Goal: Task Accomplishment & Management: Manage account settings

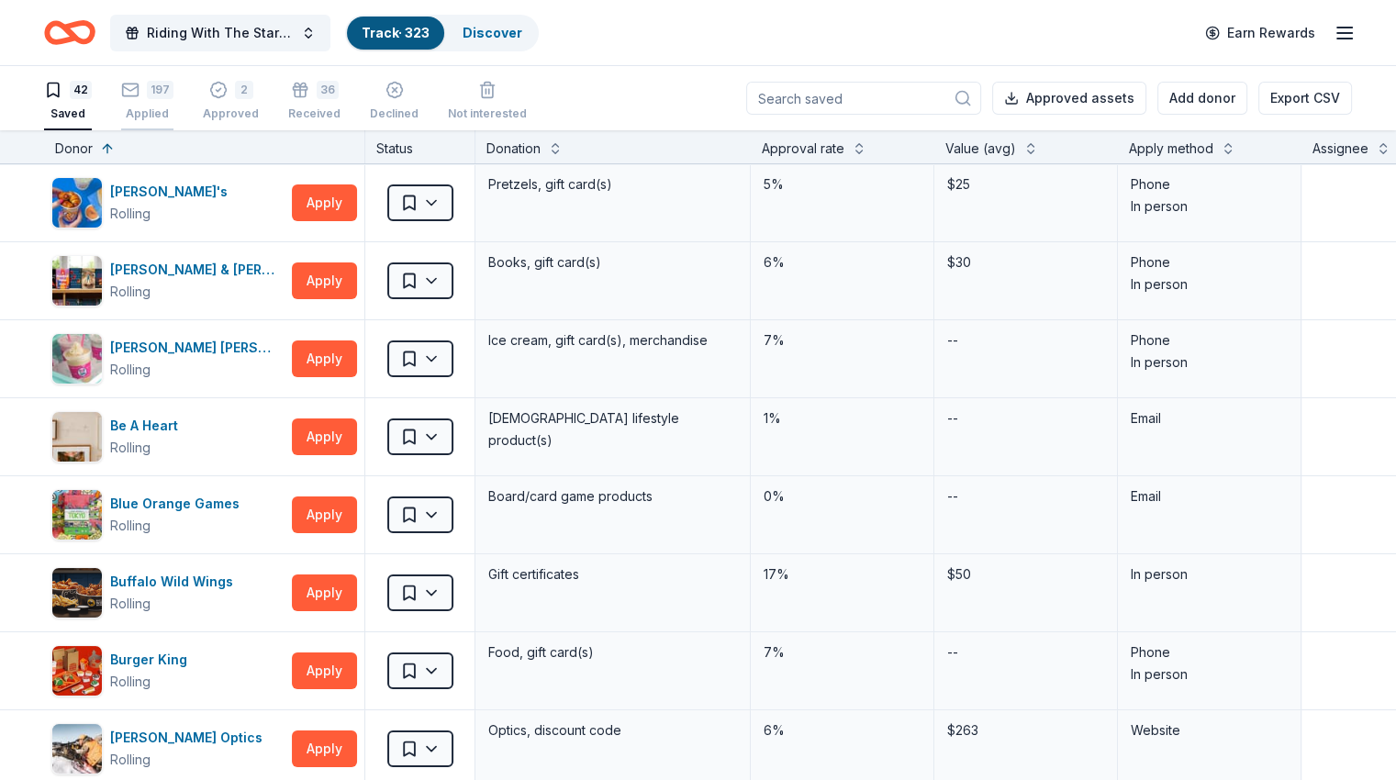
click at [166, 115] on div "Applied" at bounding box center [147, 113] width 52 height 15
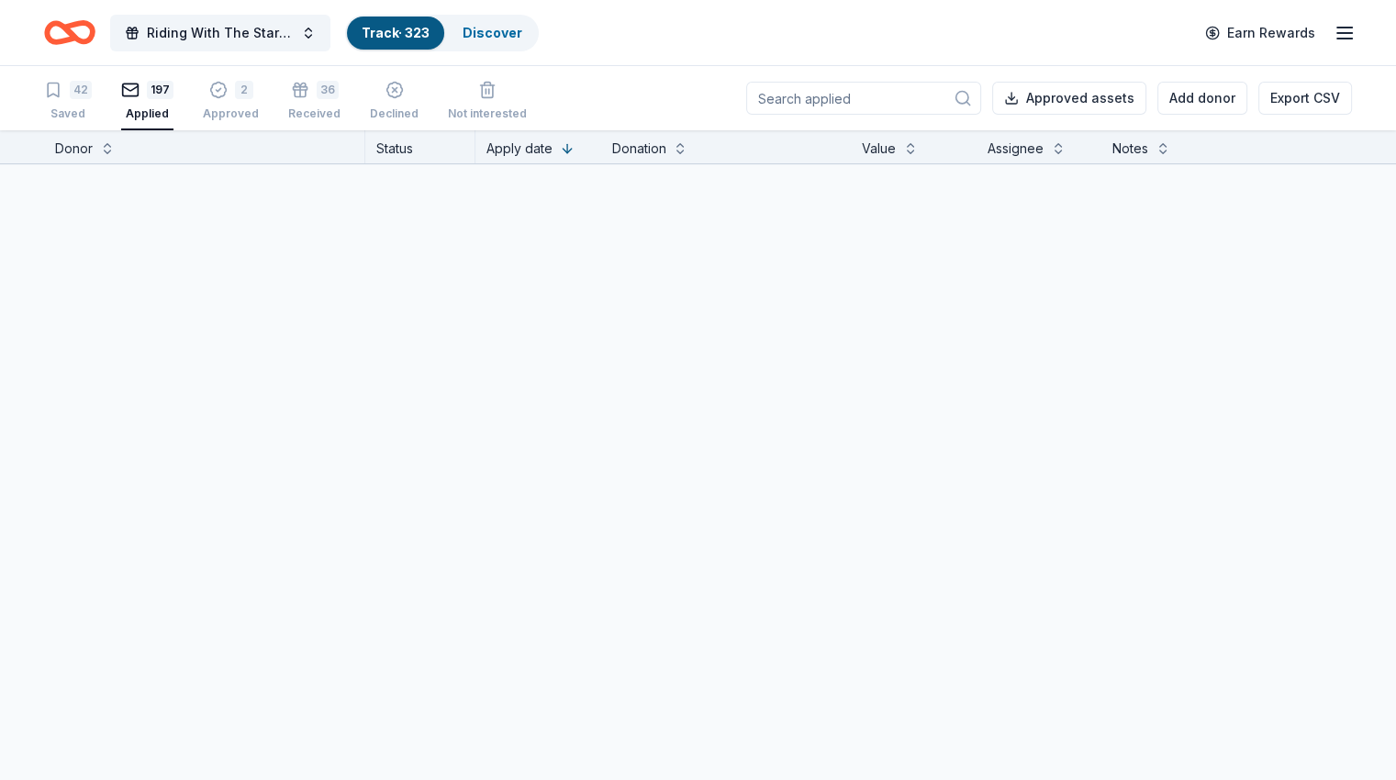
click at [800, 103] on input at bounding box center [863, 98] width 235 height 33
type input "purp"
click at [470, 206] on html "Riding With The Stars Gala Track · 323 Discover Earn Rewards 42 Saved 197 Appli…" at bounding box center [698, 390] width 1396 height 780
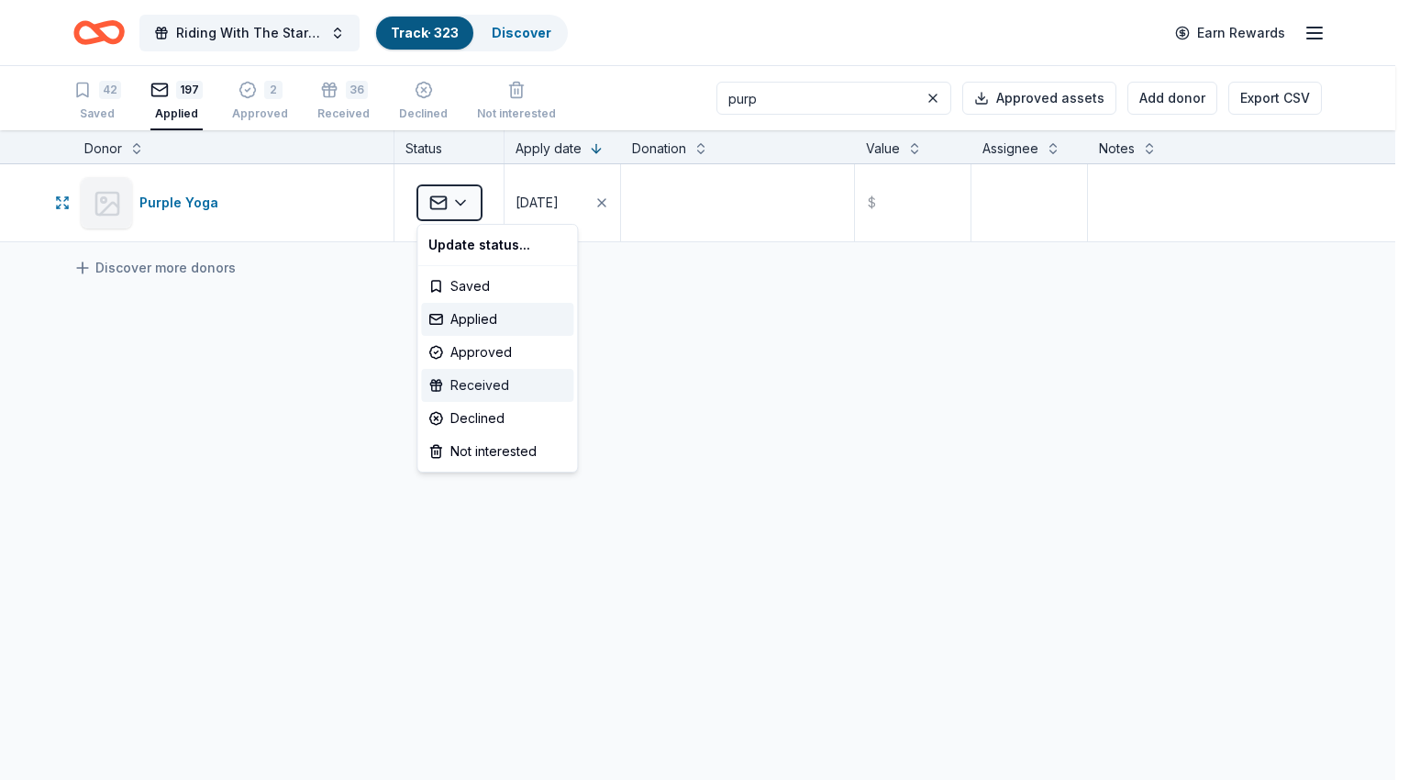
click at [484, 386] on div "Received" at bounding box center [497, 385] width 152 height 33
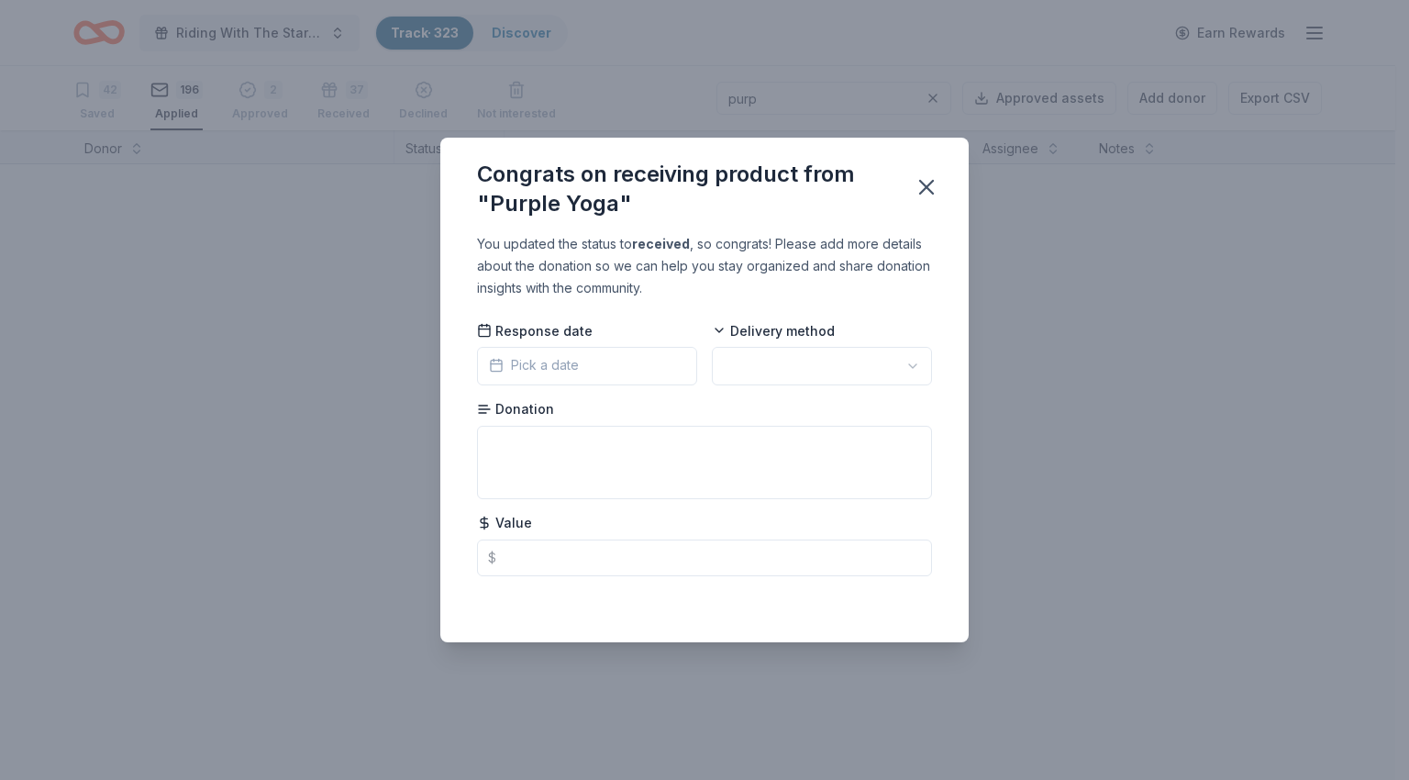
click at [555, 364] on span "Pick a date" at bounding box center [534, 365] width 90 height 22
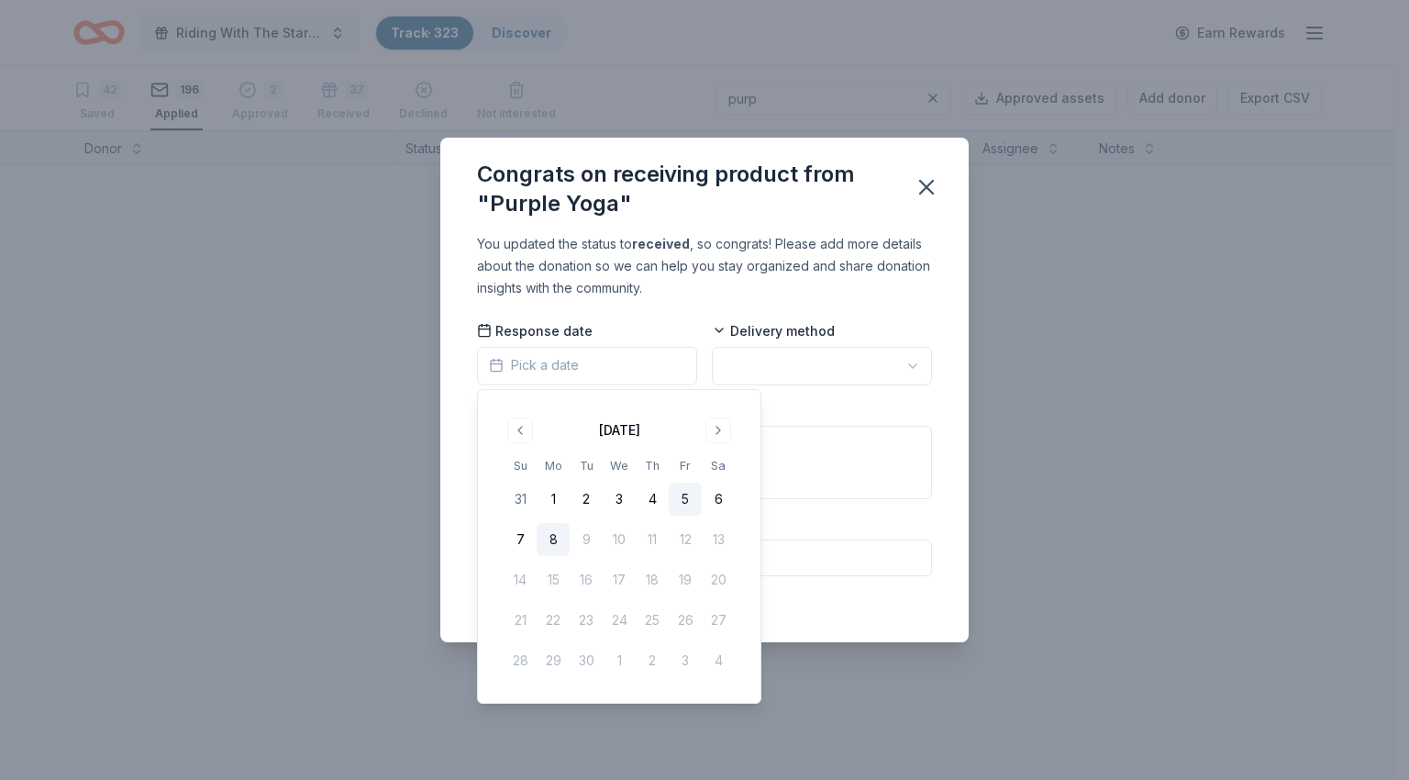
click at [679, 497] on button "5" at bounding box center [685, 499] width 33 height 33
click at [791, 367] on html "Riding With The Stars Gala Track · 323 Discover Earn Rewards 42 Saved 196 Appli…" at bounding box center [704, 390] width 1409 height 780
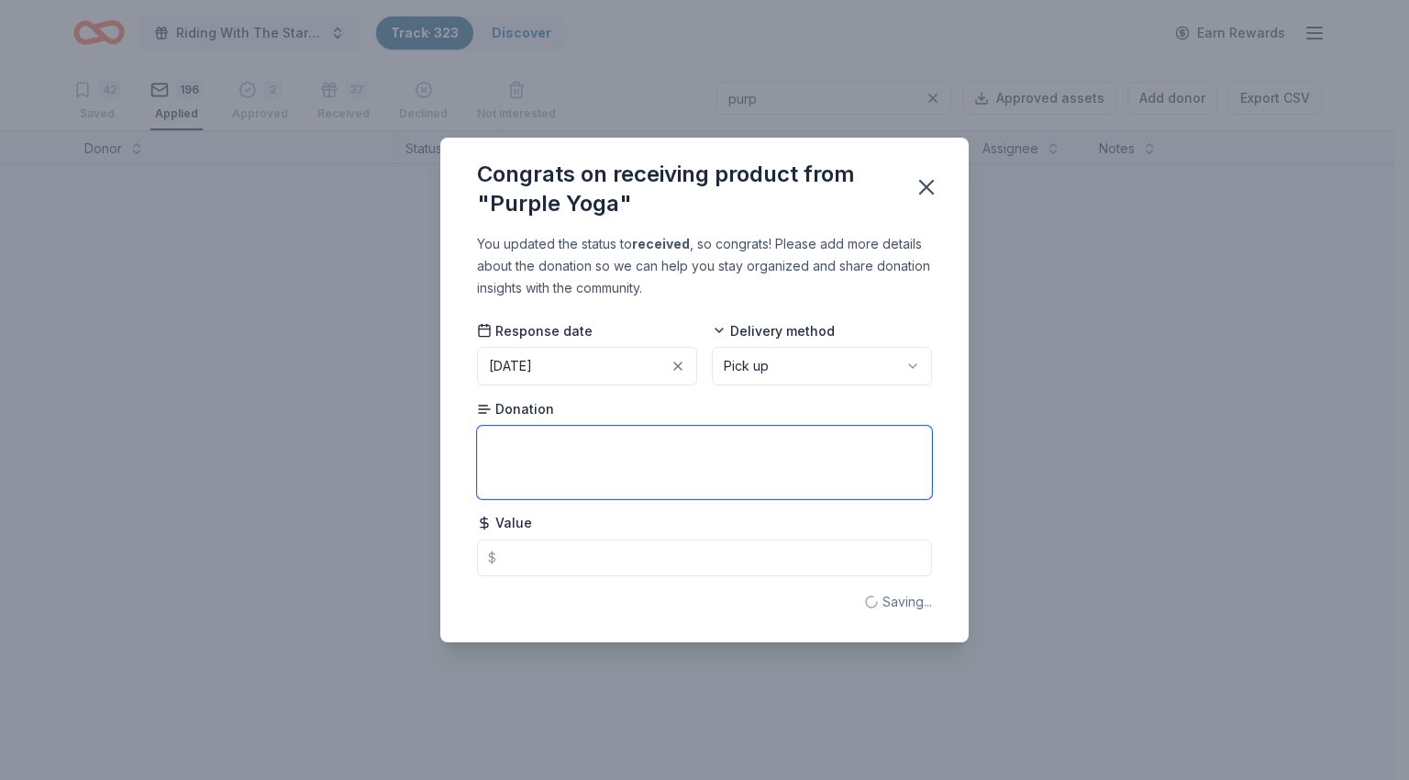
click at [638, 460] on textarea at bounding box center [704, 462] width 455 height 73
type textarea "$75 gift card"
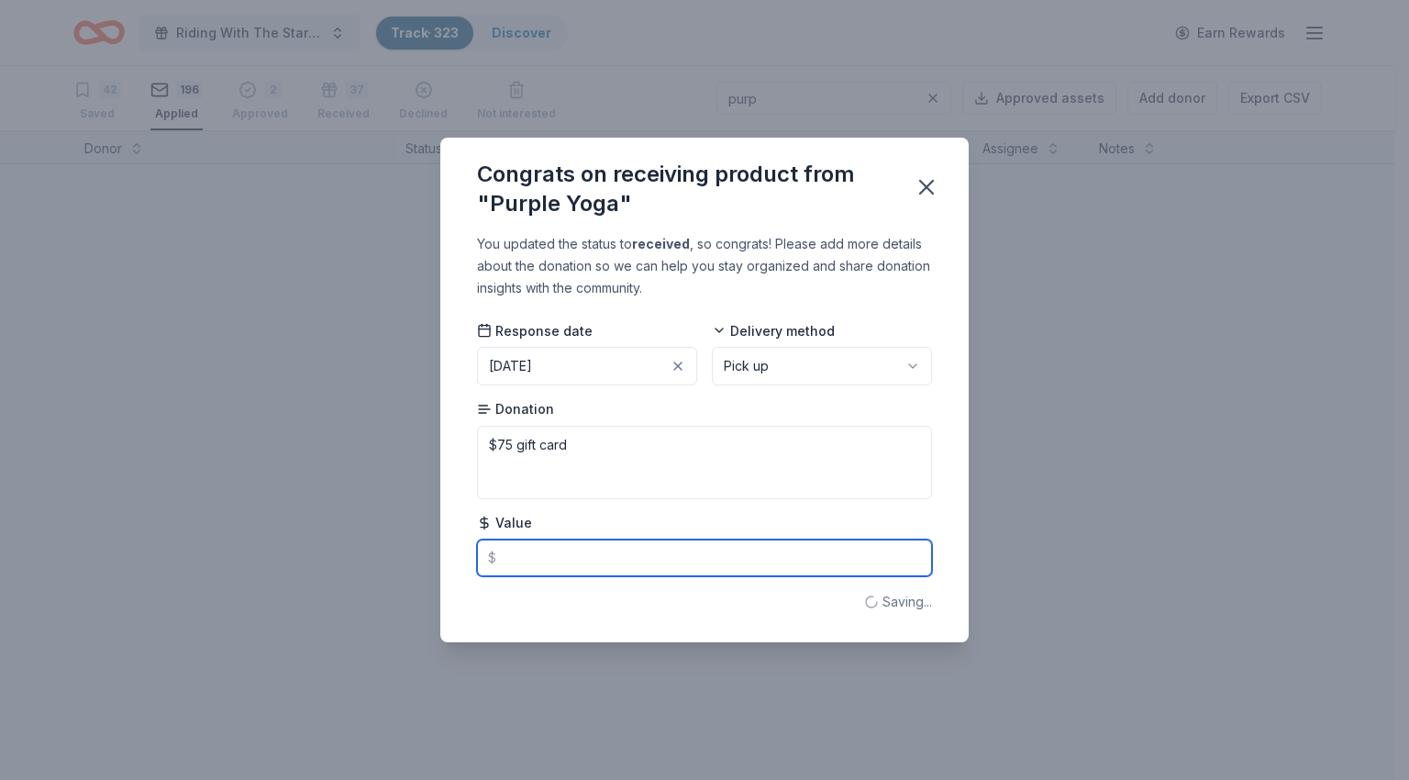
click at [612, 562] on input "text" at bounding box center [704, 557] width 455 height 37
type input "75.00"
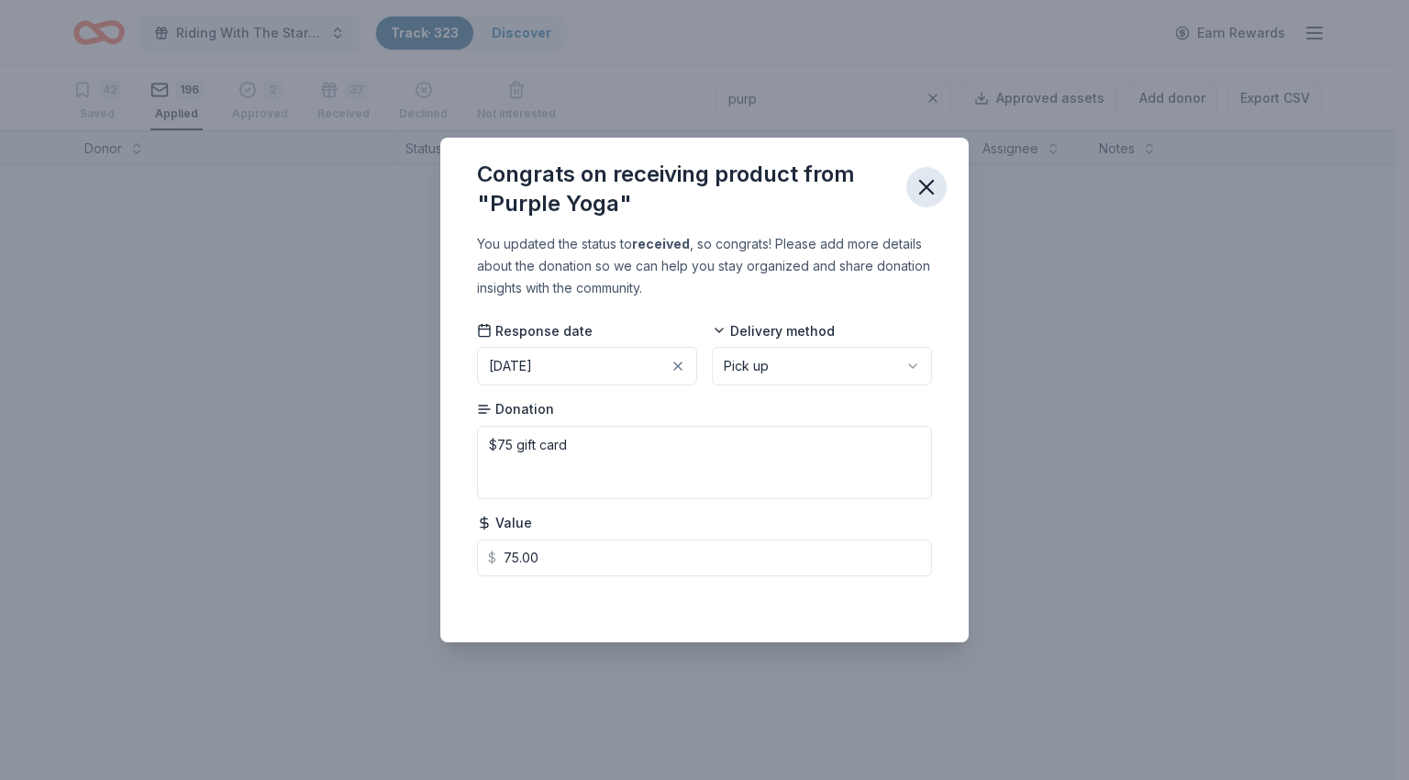
click at [931, 199] on icon "button" at bounding box center [927, 187] width 26 height 26
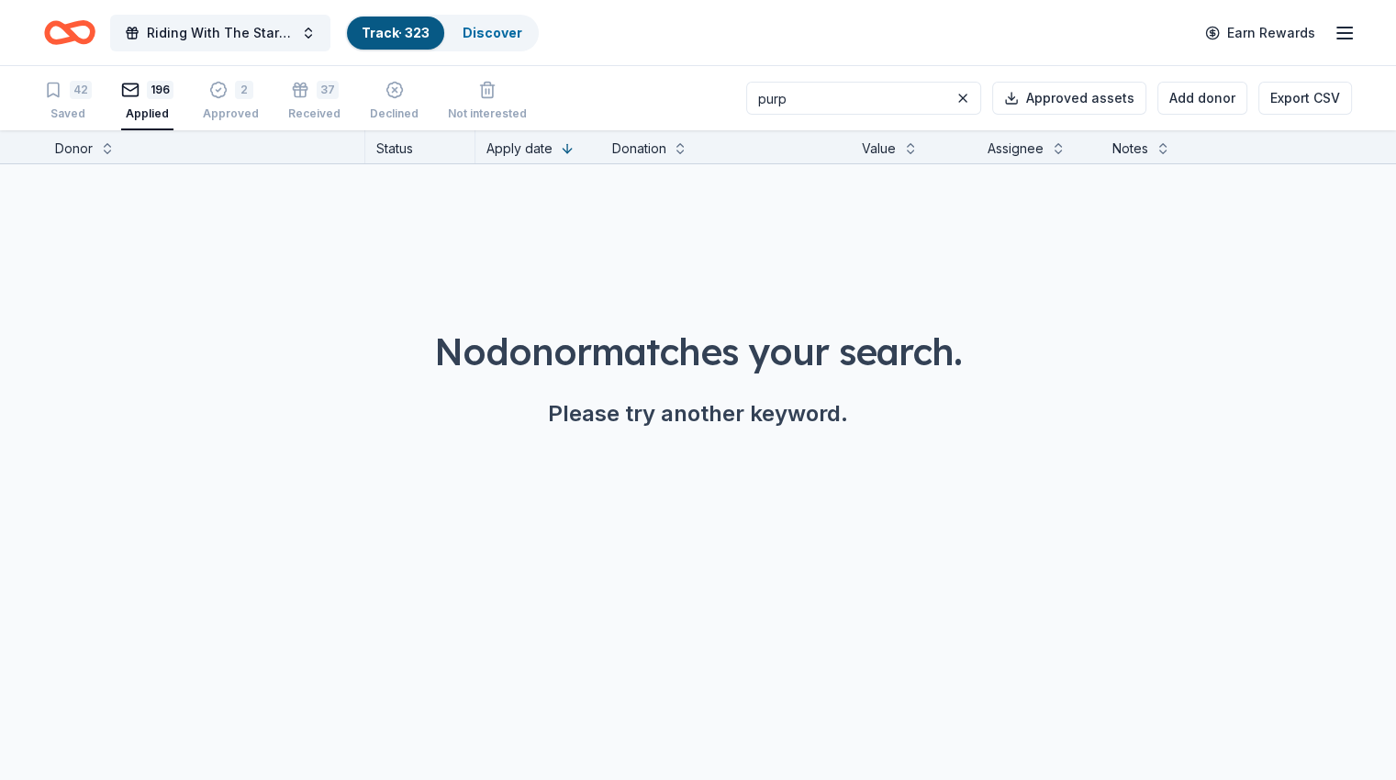
click at [855, 92] on input "purp" at bounding box center [863, 98] width 235 height 33
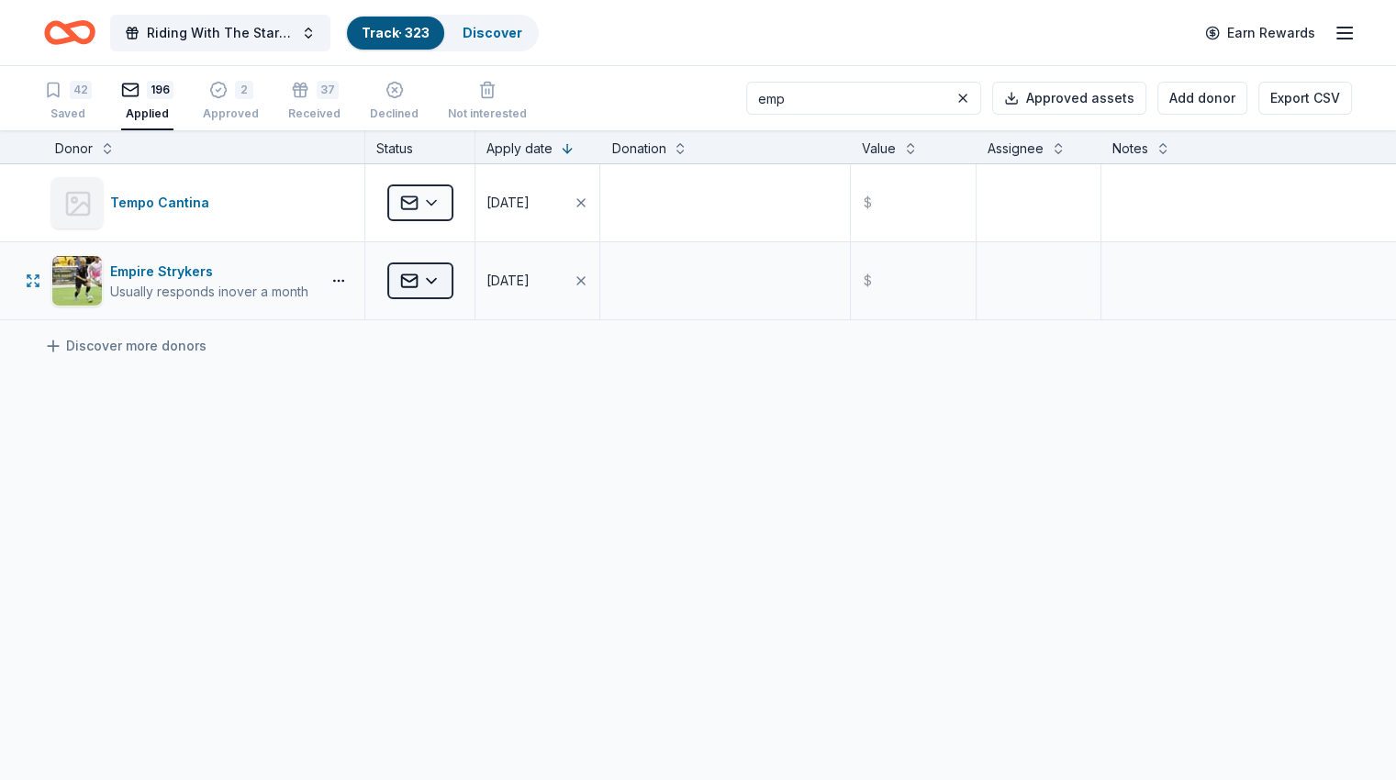
type input "emp"
click at [462, 294] on html "Riding With The Stars Gala Track · 323 Discover Earn Rewards 42 Saved 196 Appli…" at bounding box center [698, 390] width 1396 height 780
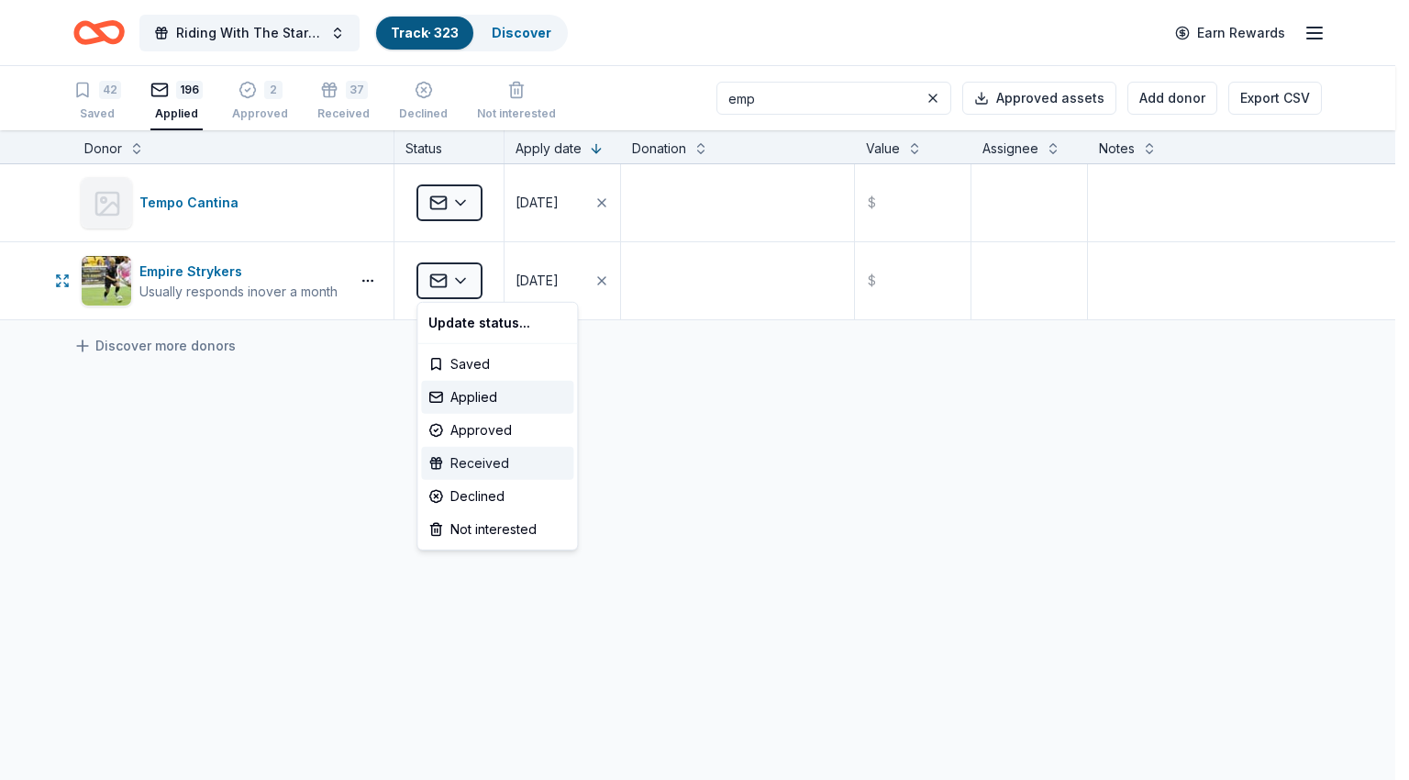
click at [455, 462] on div "Received" at bounding box center [497, 463] width 152 height 33
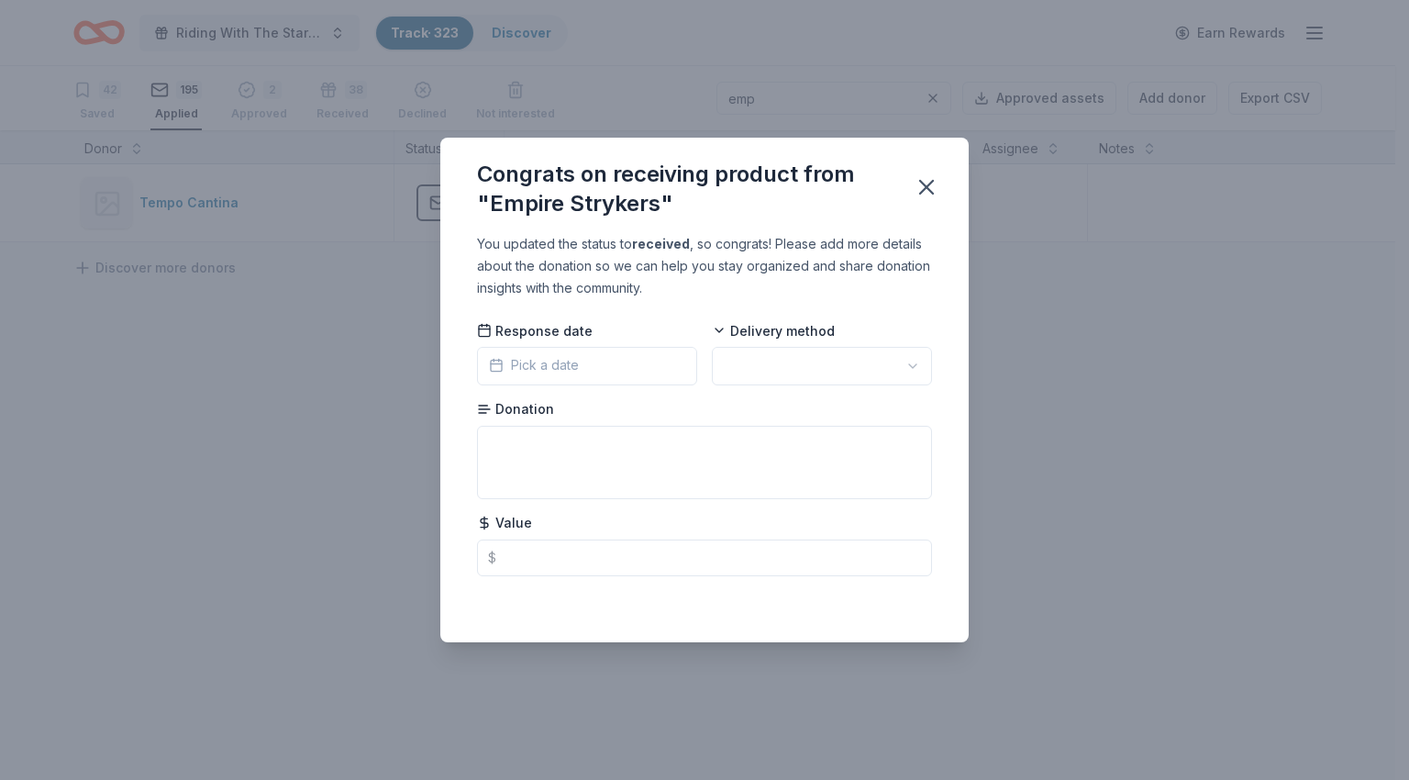
click at [638, 376] on button "Pick a date" at bounding box center [587, 366] width 220 height 39
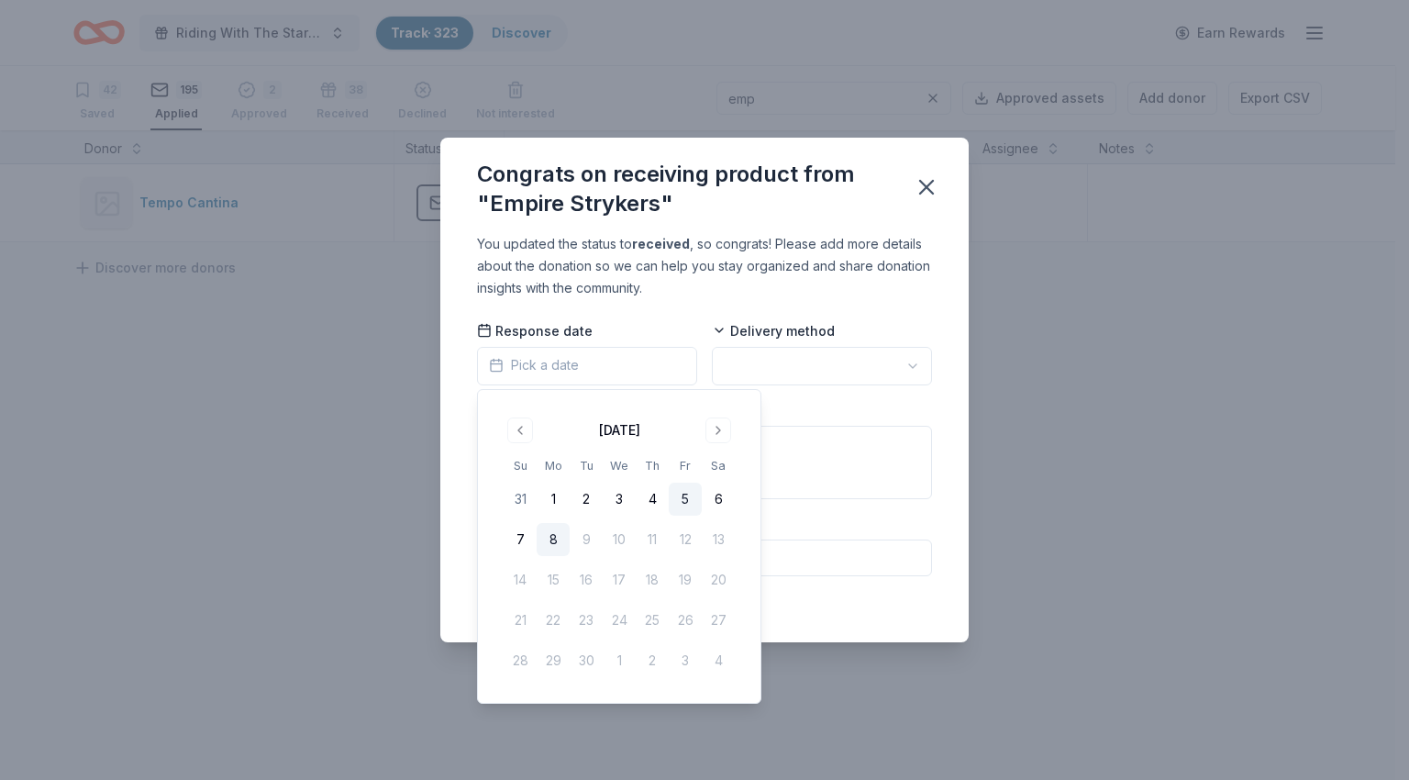
click at [690, 502] on button "5" at bounding box center [685, 499] width 33 height 33
click at [766, 364] on html "Riding With The Stars Gala Track · 323 Discover Earn Rewards 42 Saved 195 Appli…" at bounding box center [704, 390] width 1409 height 780
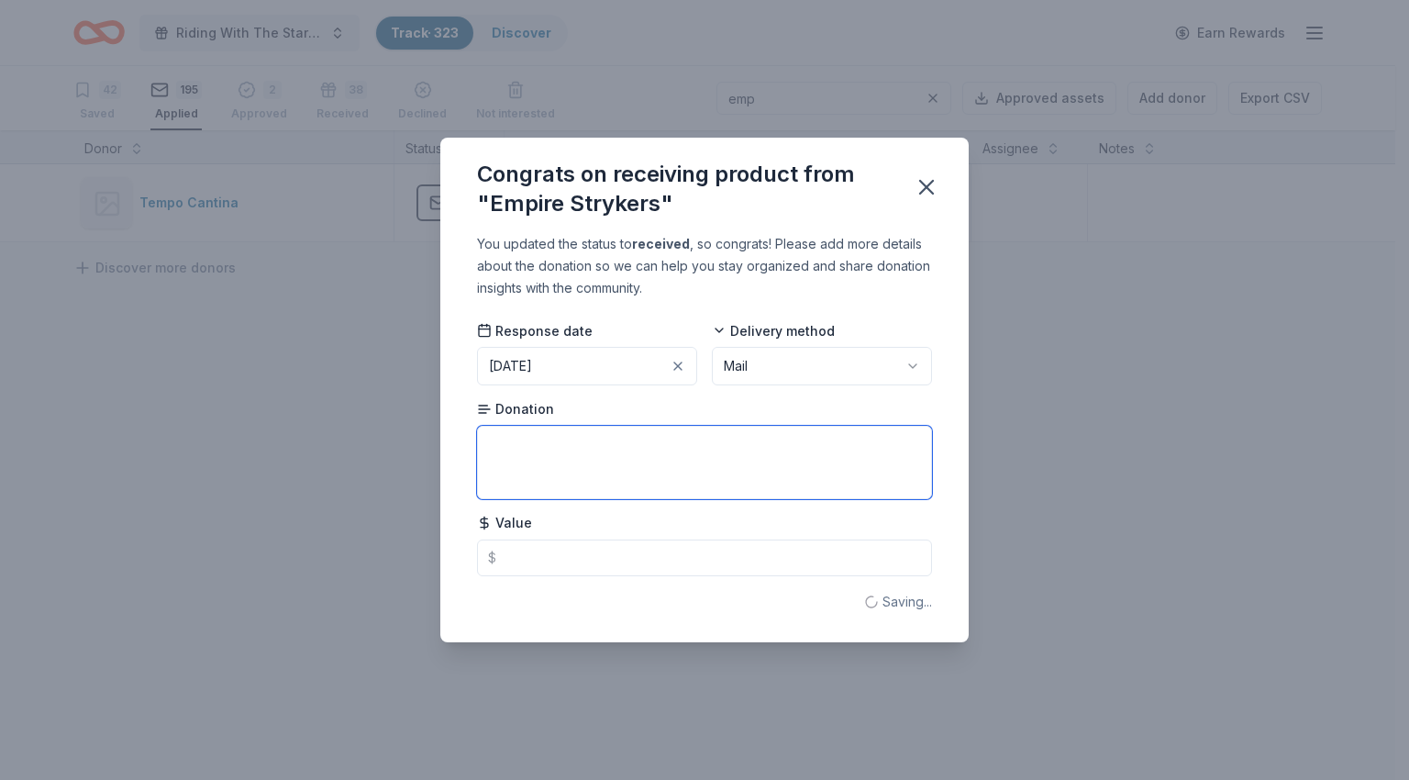
click at [745, 458] on textarea at bounding box center [704, 462] width 455 height 73
type textarea "4 tickets to home opener for [DATE]-[DATE] season"
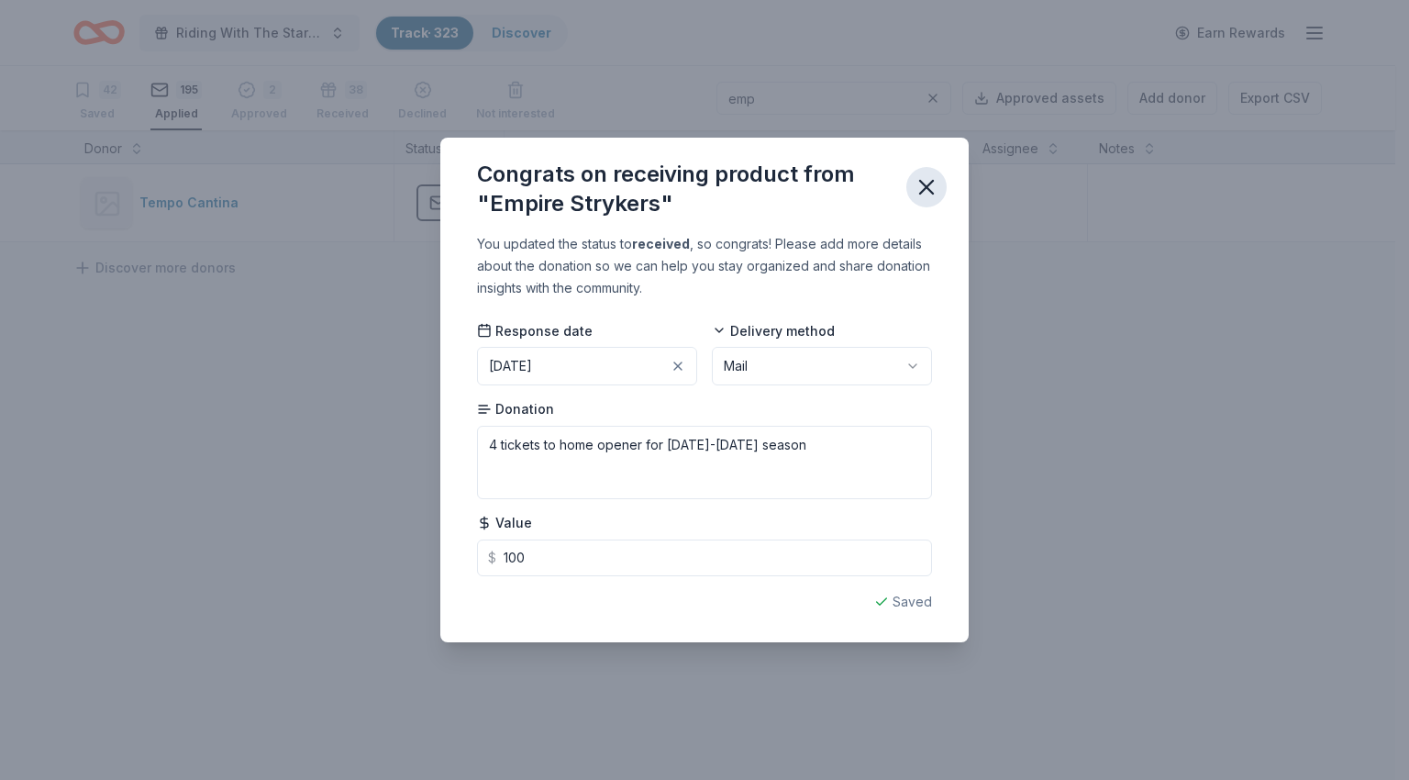
type input "100.00"
click at [929, 177] on icon "button" at bounding box center [927, 187] width 26 height 26
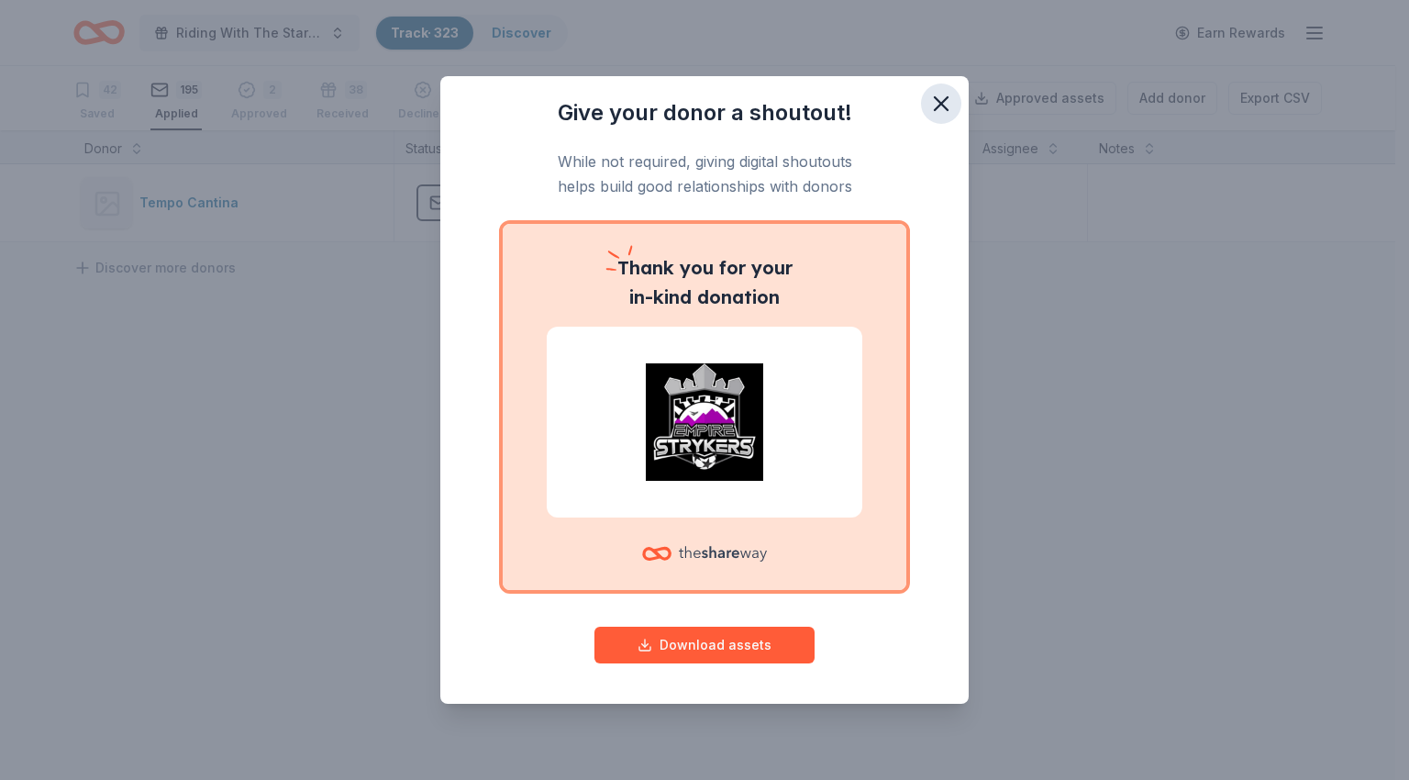
click at [946, 100] on icon "button" at bounding box center [942, 104] width 26 height 26
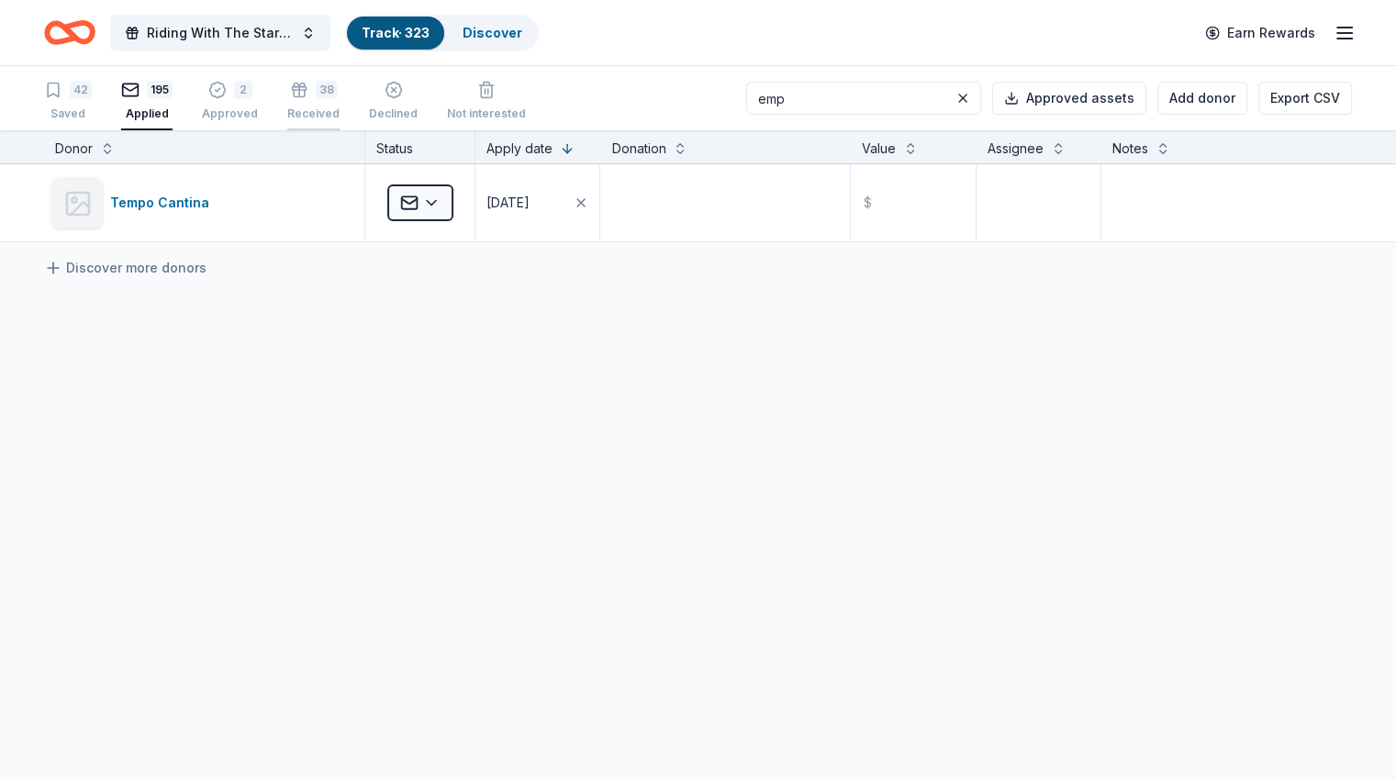
click at [339, 104] on div "38 Received" at bounding box center [313, 92] width 52 height 40
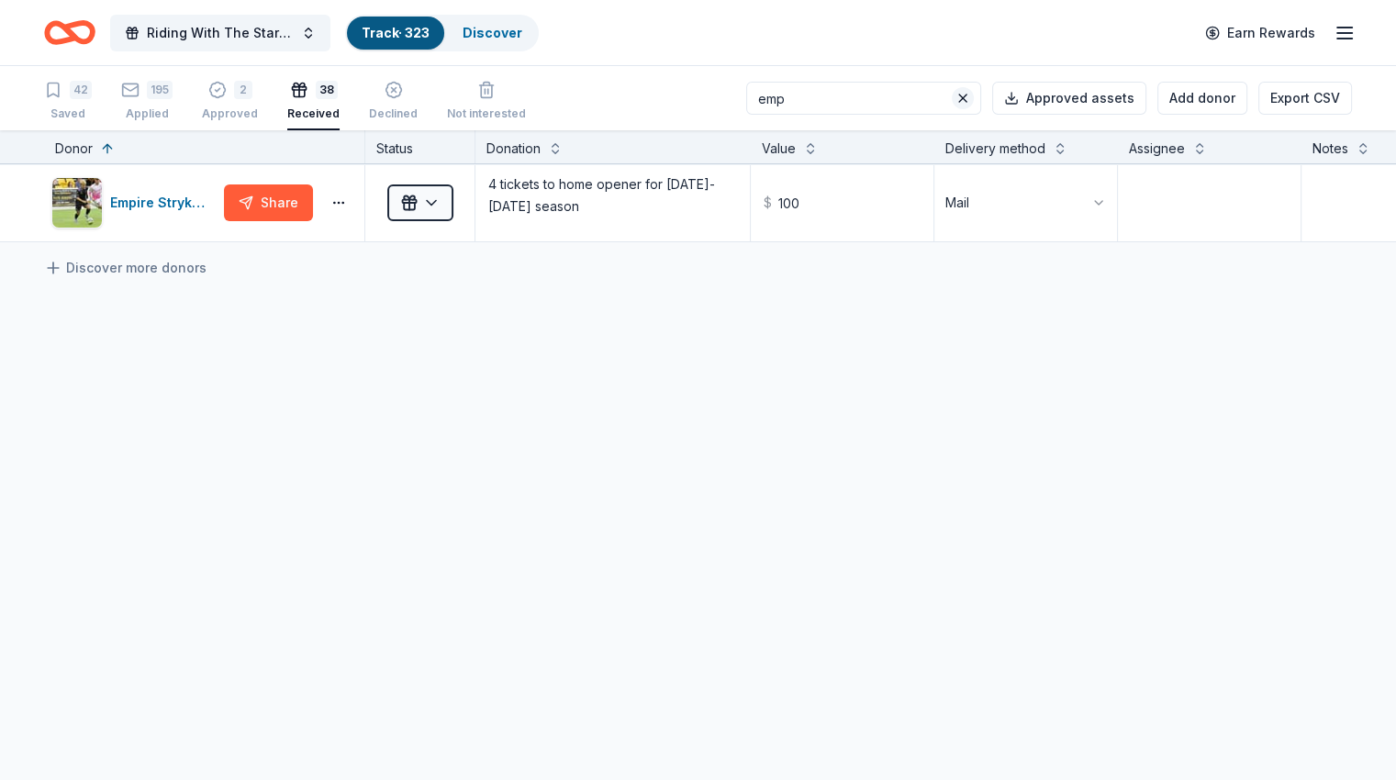
click at [951, 95] on button at bounding box center [962, 98] width 22 height 22
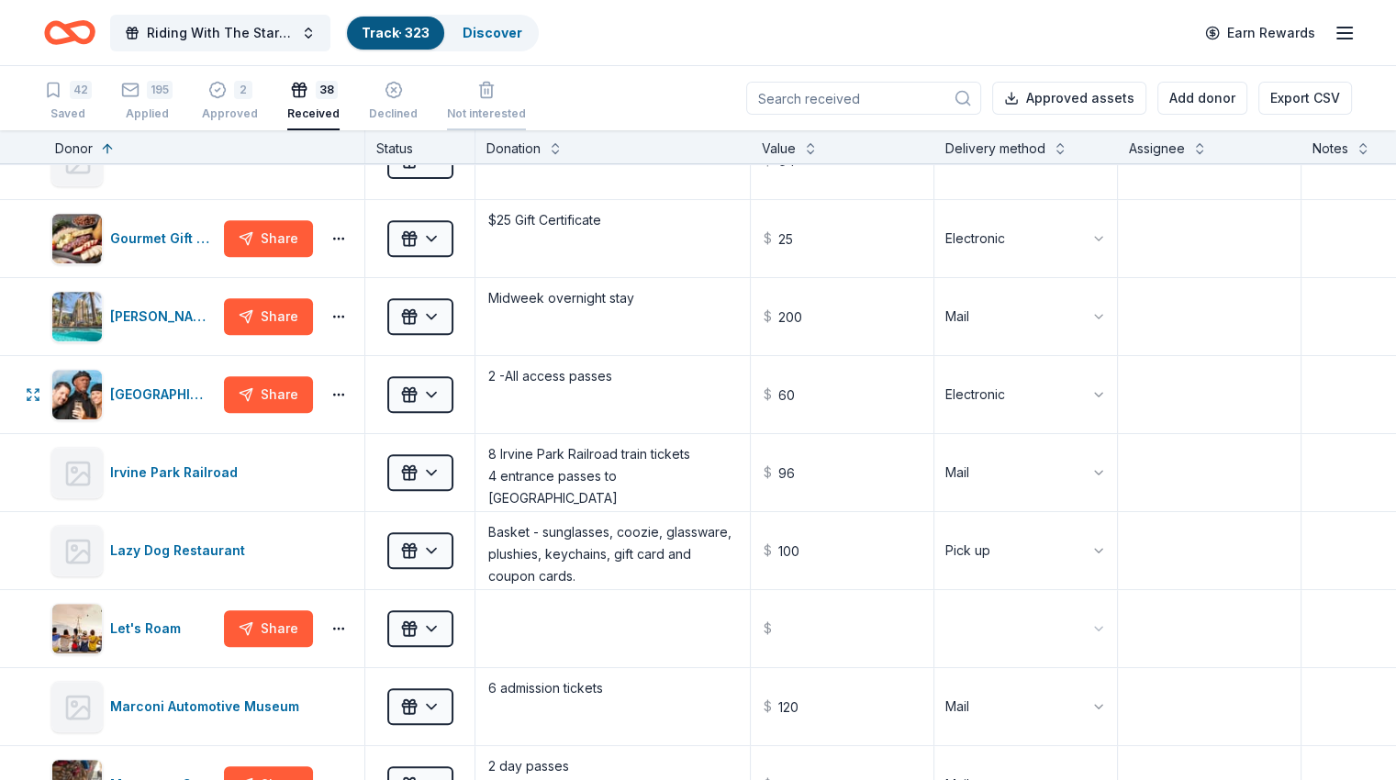
scroll to position [772, 0]
